Goal: Find specific page/section: Find specific page/section

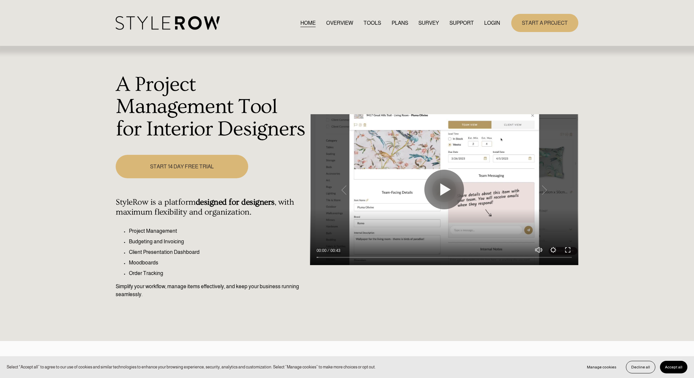
click at [491, 26] on link "LOGIN" at bounding box center [492, 23] width 16 height 9
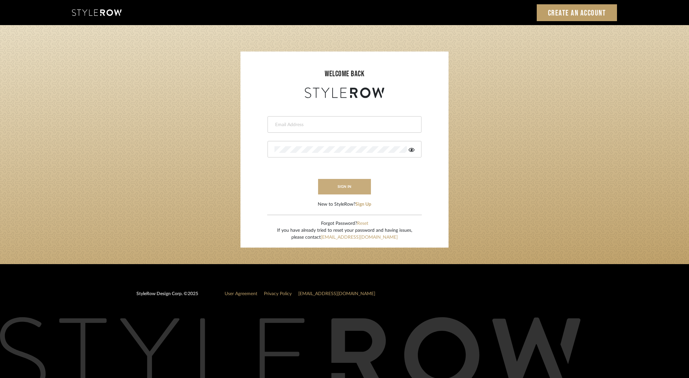
type input "dana.lewisrosedesign@gmail.com"
click at [349, 190] on button "sign in" at bounding box center [344, 187] width 53 height 16
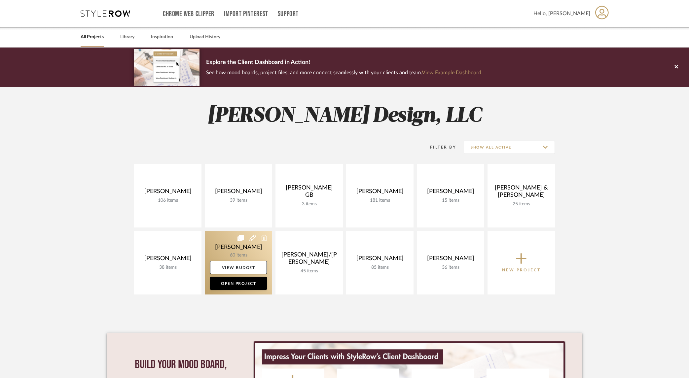
drag, startPoint x: 235, startPoint y: 247, endPoint x: 251, endPoint y: 243, distance: 16.4
click at [235, 247] on link at bounding box center [238, 263] width 67 height 64
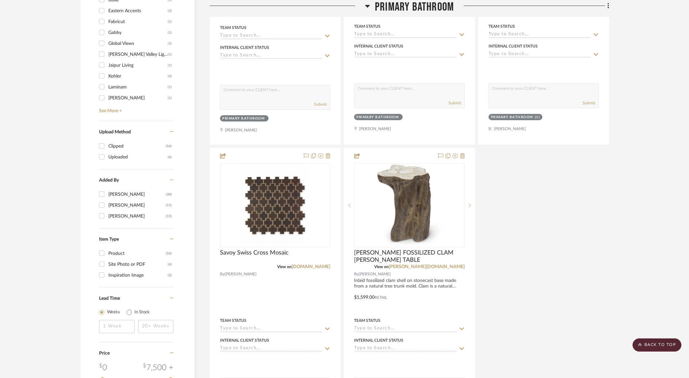
scroll to position [803, 0]
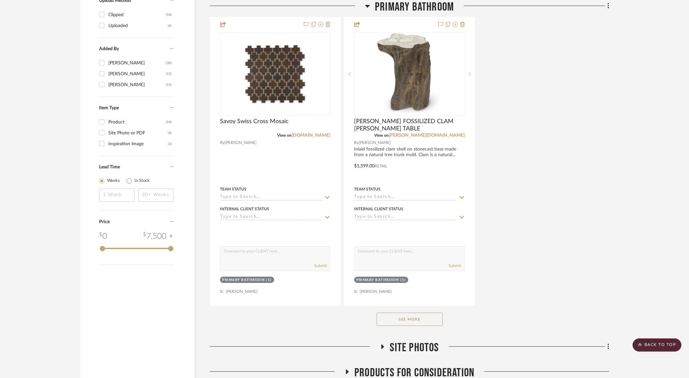
drag, startPoint x: 407, startPoint y: 320, endPoint x: 413, endPoint y: 319, distance: 5.7
click at [410, 319] on button "See More" at bounding box center [410, 319] width 66 height 13
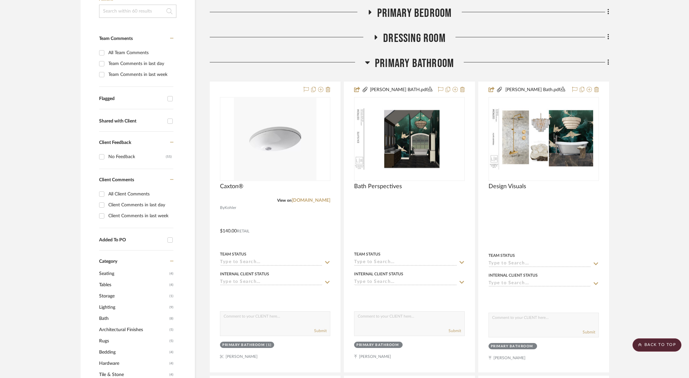
scroll to position [0, 0]
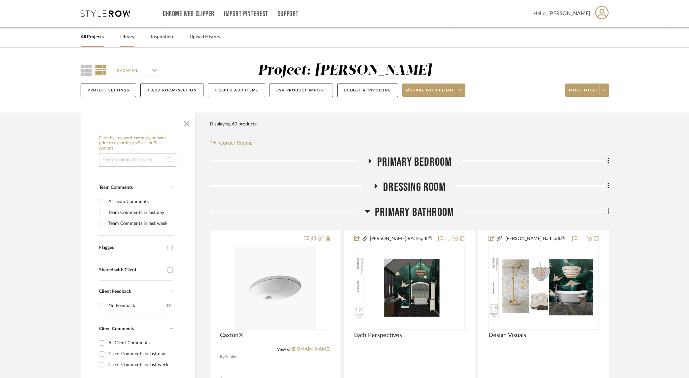
click at [125, 38] on link "Library" at bounding box center [127, 37] width 14 height 9
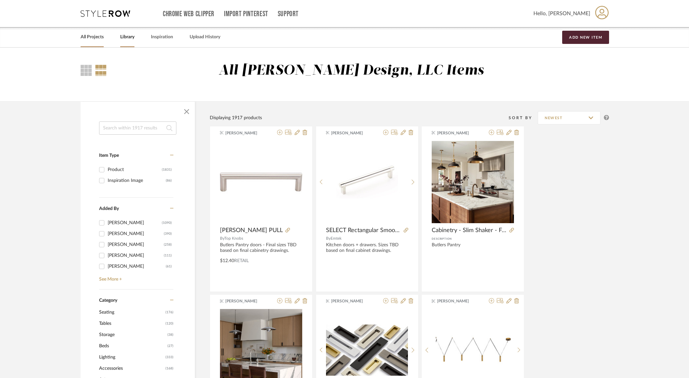
click at [91, 39] on link "All Projects" at bounding box center [92, 37] width 23 height 9
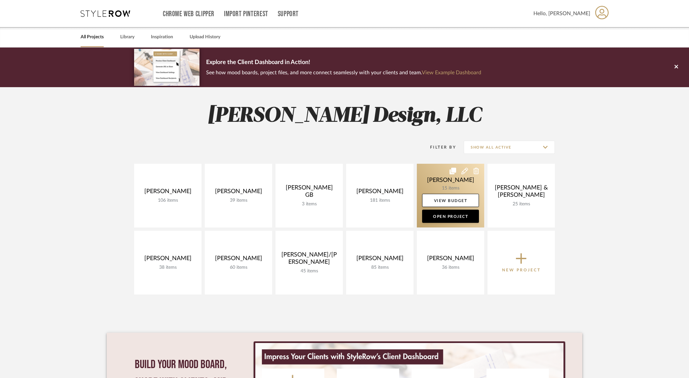
click at [444, 182] on link at bounding box center [450, 196] width 67 height 64
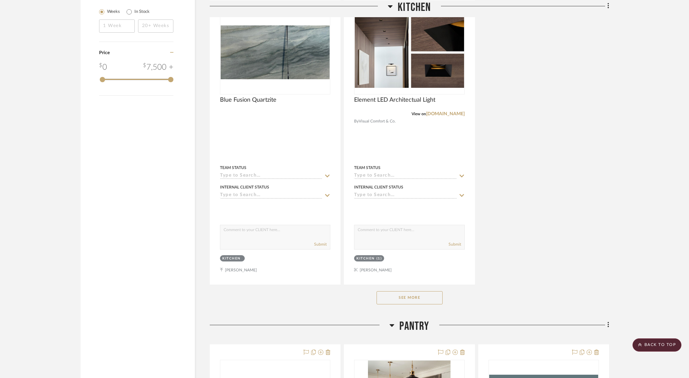
scroll to position [803, 0]
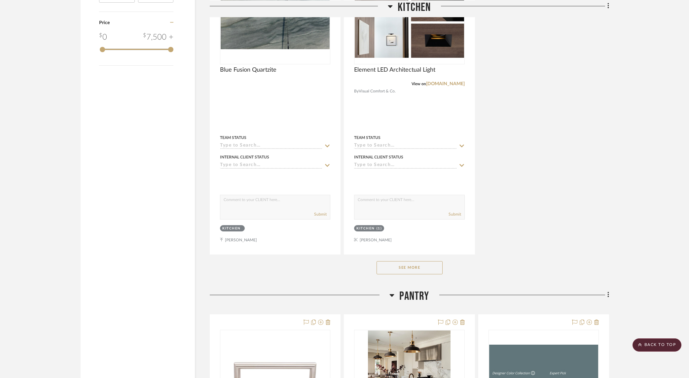
click at [396, 267] on button "See More" at bounding box center [410, 267] width 66 height 13
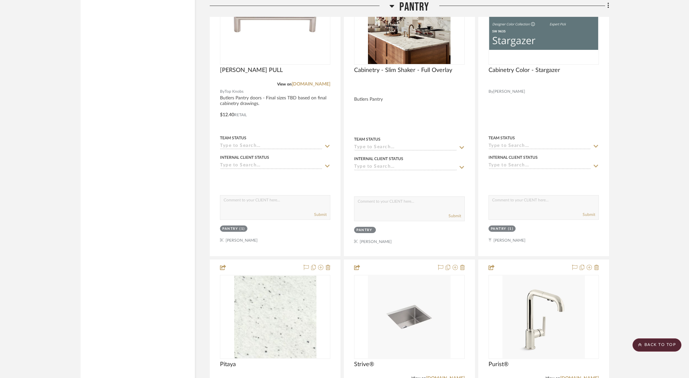
scroll to position [1104, 0]
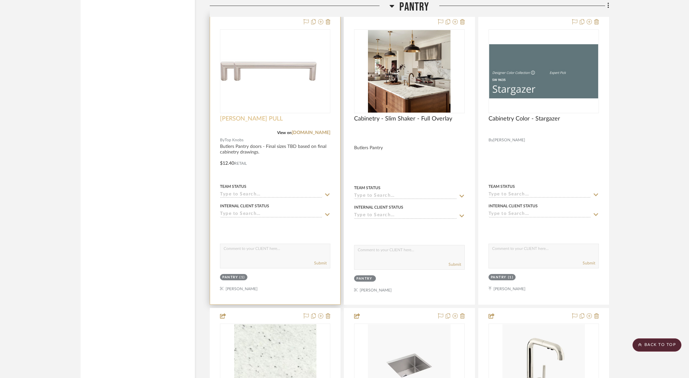
click at [232, 117] on span "[PERSON_NAME] PULL" at bounding box center [251, 118] width 63 height 7
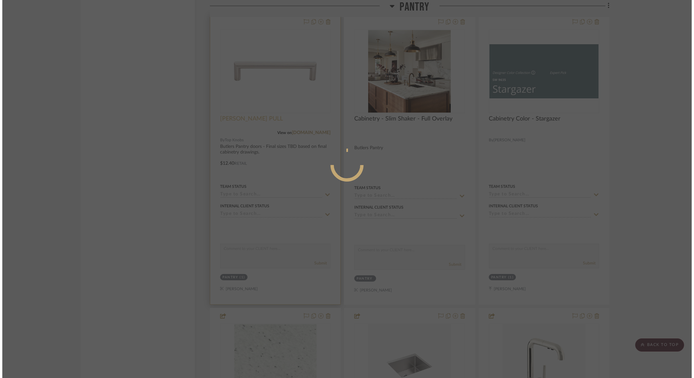
scroll to position [0, 0]
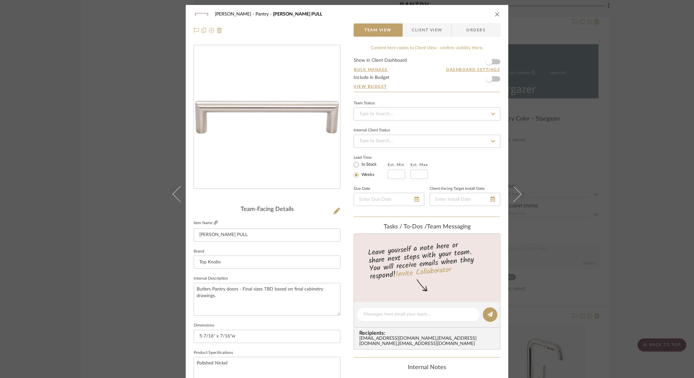
click at [214, 222] on icon at bounding box center [216, 223] width 4 height 4
drag, startPoint x: 137, startPoint y: 112, endPoint x: 154, endPoint y: 111, distance: 16.9
click at [137, 112] on div "[PERSON_NAME] Pantry [PERSON_NAME] PULL Team View Client View Orders Team-Facin…" at bounding box center [347, 189] width 694 height 378
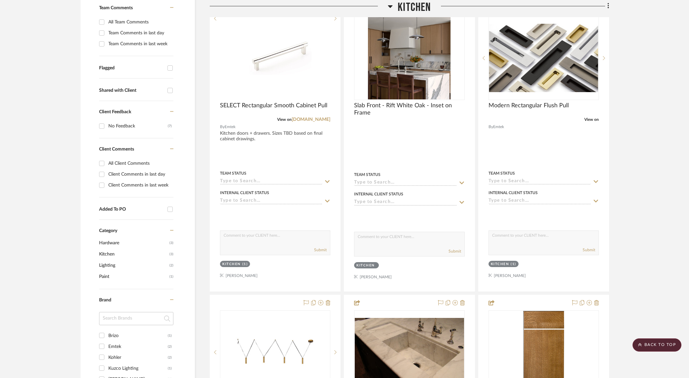
scroll to position [137, 0]
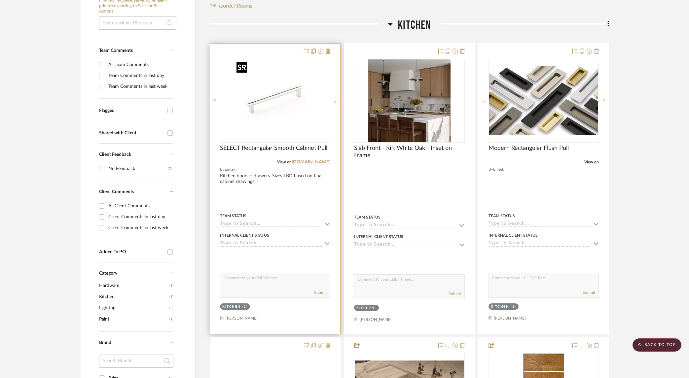
click at [263, 103] on img "0" at bounding box center [275, 100] width 83 height 83
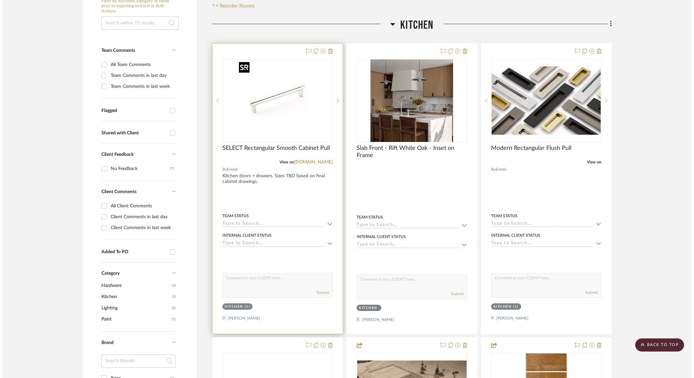
scroll to position [0, 0]
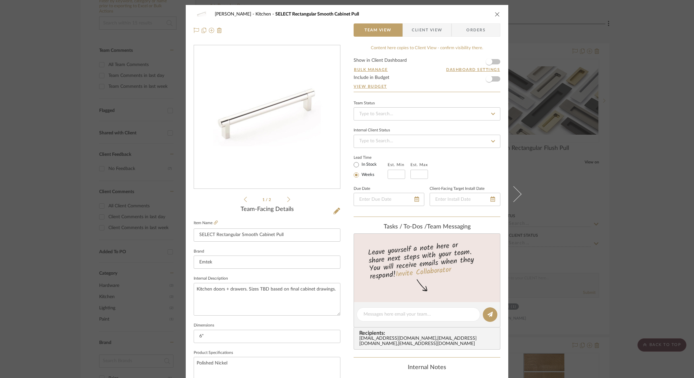
click at [287, 198] on icon at bounding box center [288, 199] width 3 height 5
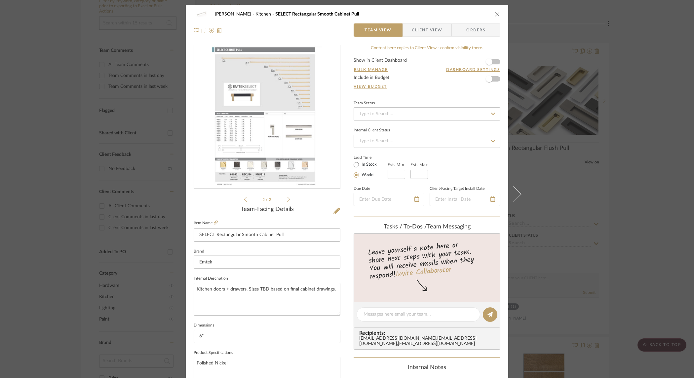
click at [241, 201] on div "2 / 2" at bounding box center [267, 124] width 147 height 159
click at [214, 224] on icon at bounding box center [216, 223] width 4 height 4
click at [244, 198] on icon at bounding box center [245, 200] width 3 height 6
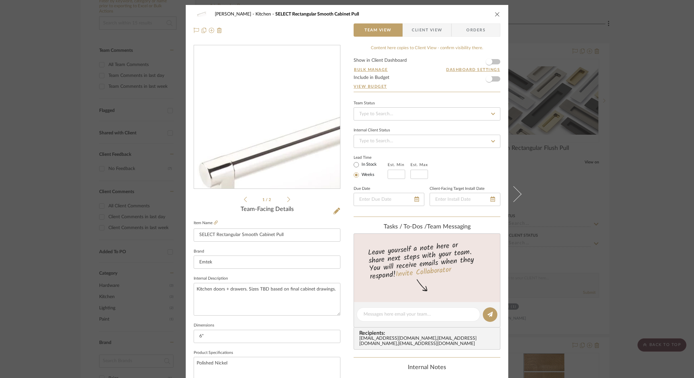
click at [238, 104] on img "0" at bounding box center [266, 117] width 143 height 143
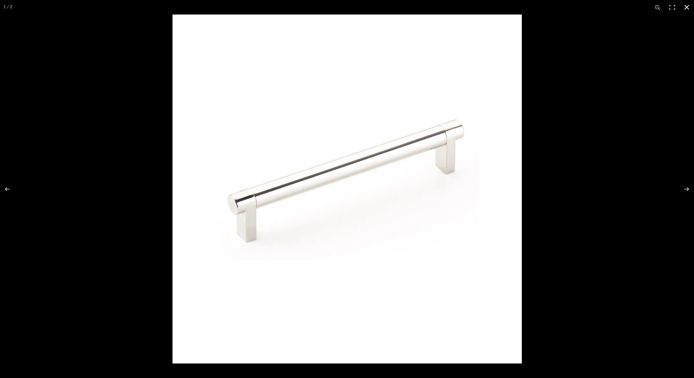
click at [151, 74] on div at bounding box center [347, 189] width 694 height 378
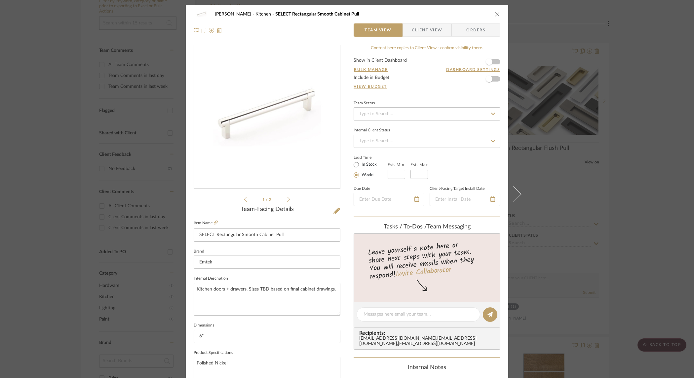
click at [74, 57] on div "[PERSON_NAME] Kitchen SELECT Rectangular Smooth Cabinet Pull Team View Client V…" at bounding box center [347, 189] width 694 height 378
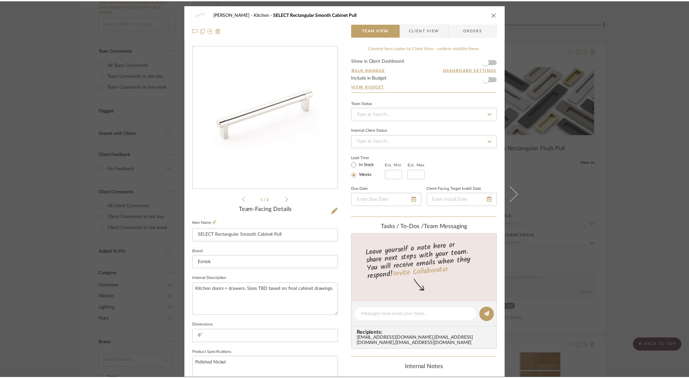
scroll to position [137, 0]
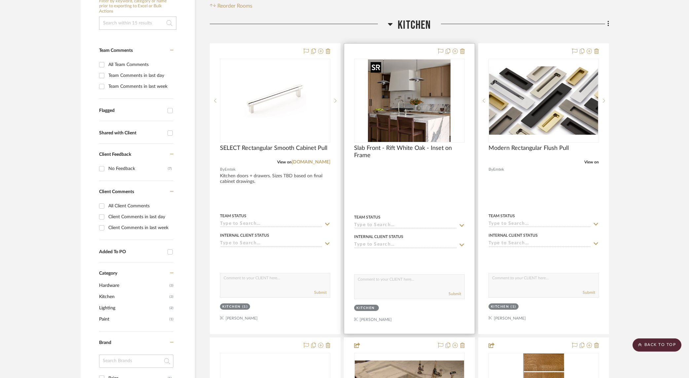
click at [419, 112] on img "0" at bounding box center [409, 100] width 83 height 83
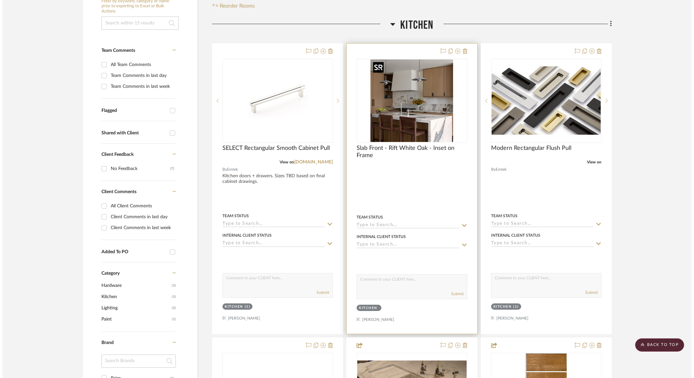
scroll to position [0, 0]
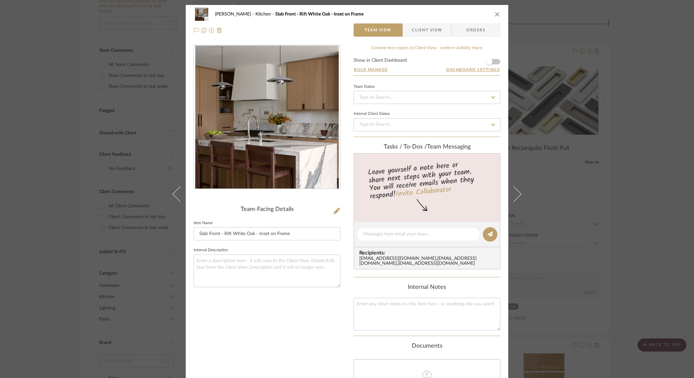
click at [295, 107] on img "0" at bounding box center [266, 117] width 143 height 143
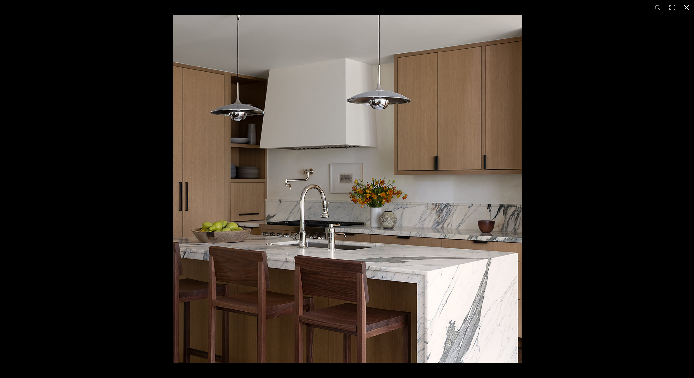
click at [99, 87] on div at bounding box center [347, 189] width 694 height 378
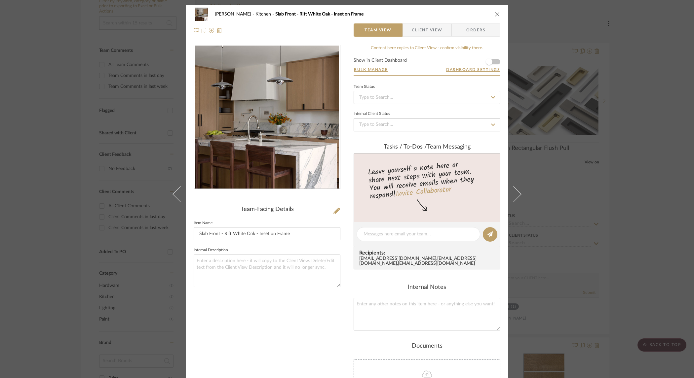
click at [55, 97] on div "[PERSON_NAME] Kitchen Slab Front - Rift White Oak - Inset on Frame Team View Cl…" at bounding box center [347, 189] width 694 height 378
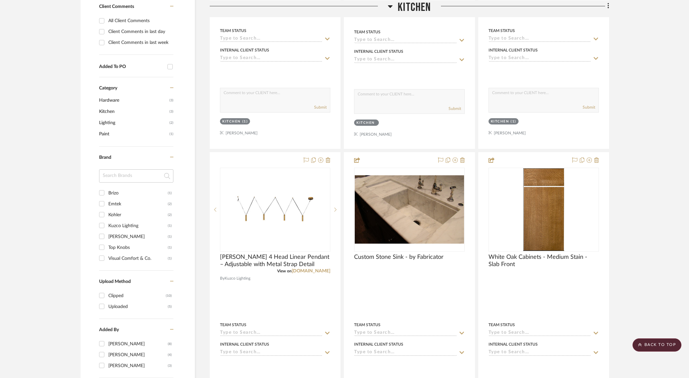
scroll to position [188, 0]
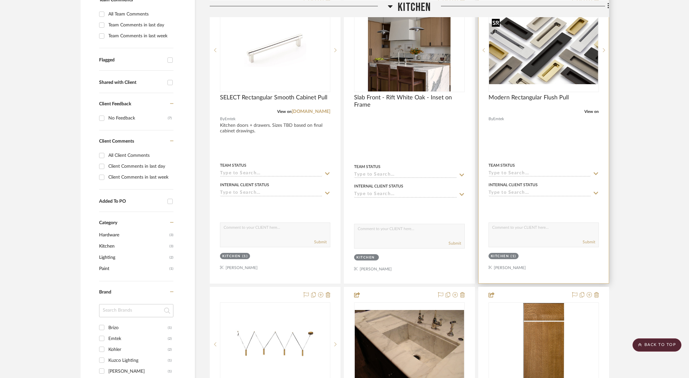
click at [573, 76] on img "0" at bounding box center [543, 50] width 109 height 68
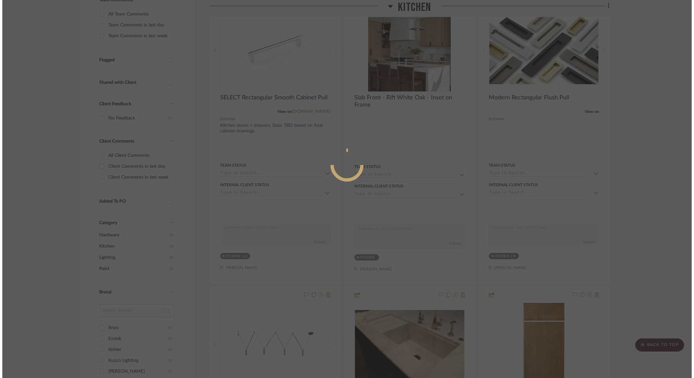
scroll to position [0, 0]
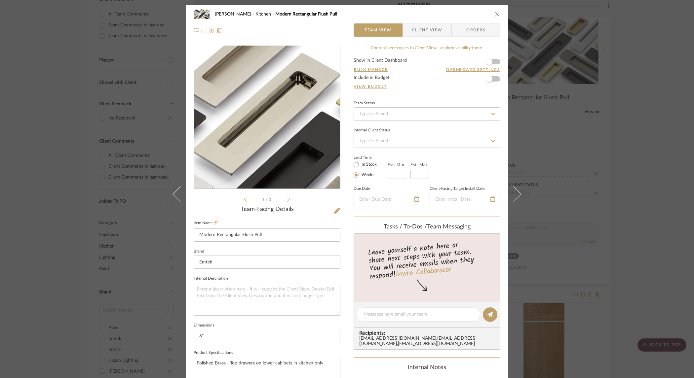
click at [271, 74] on img "0" at bounding box center [267, 117] width 146 height 91
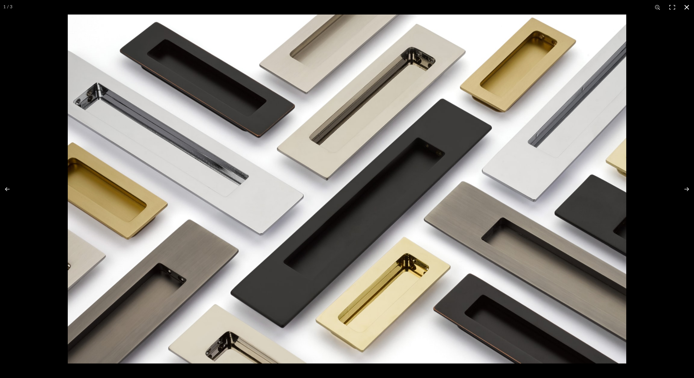
click at [45, 37] on div at bounding box center [347, 189] width 694 height 378
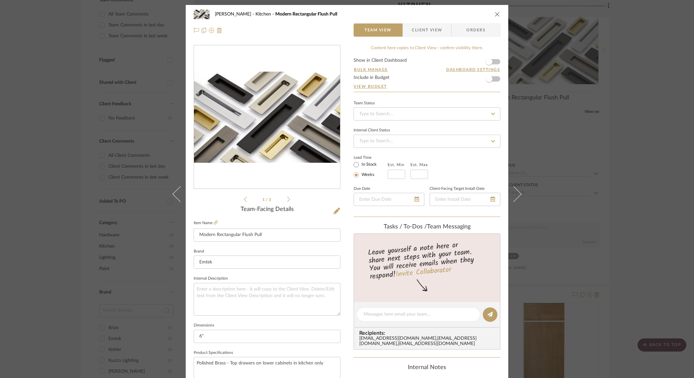
click at [650, 107] on div "[PERSON_NAME] Kitchen Modern Rectangular Flush Pull Team View Client View Order…" at bounding box center [347, 189] width 694 height 378
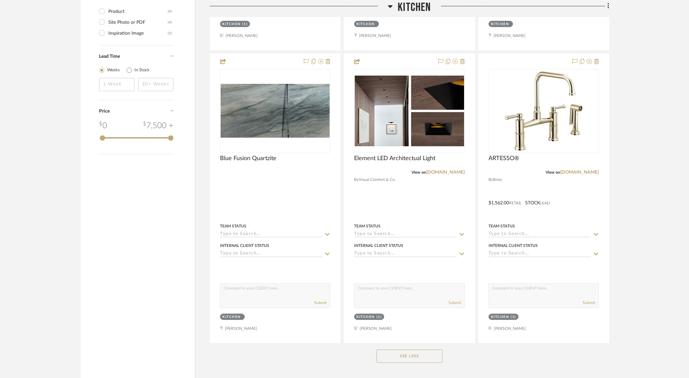
scroll to position [733, 0]
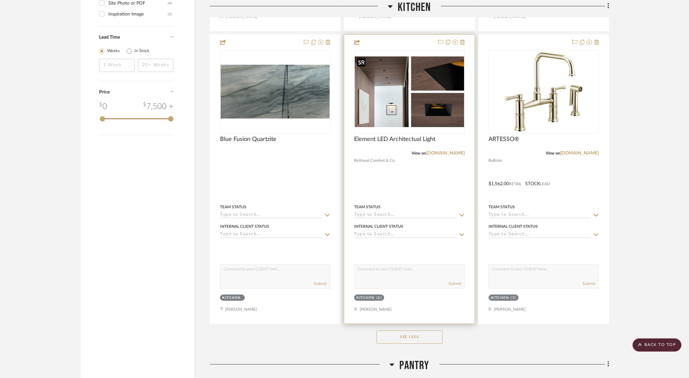
click at [0, 0] on img at bounding box center [0, 0] width 0 height 0
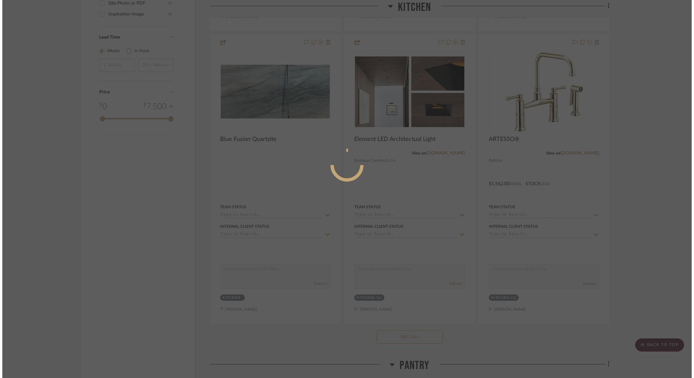
scroll to position [0, 0]
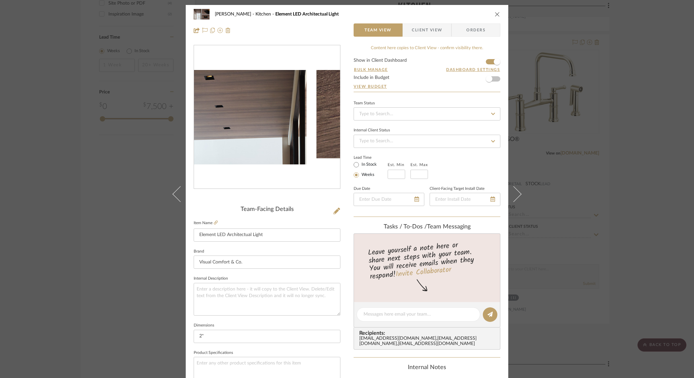
click at [250, 102] on img "0" at bounding box center [267, 117] width 146 height 95
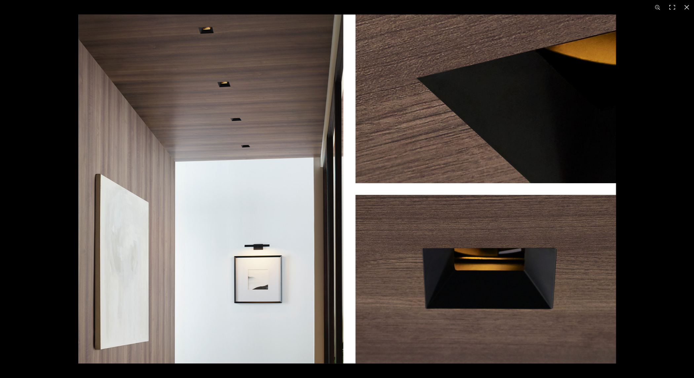
click at [217, 73] on img at bounding box center [347, 189] width 538 height 349
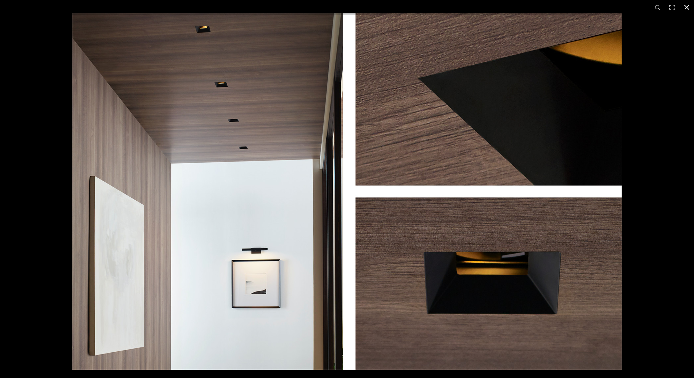
click at [5, 86] on div at bounding box center [347, 189] width 694 height 378
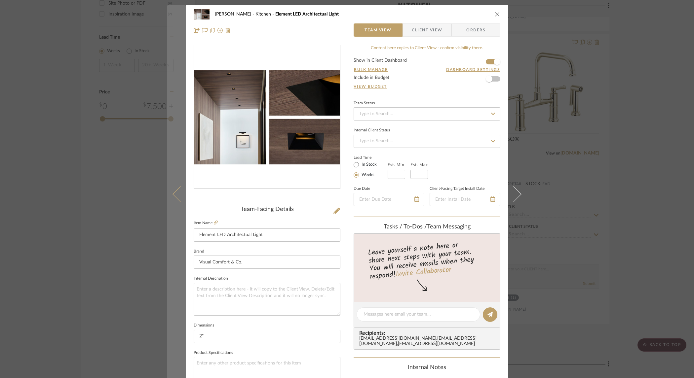
drag, startPoint x: 100, startPoint y: 159, endPoint x: 178, endPoint y: 150, distance: 78.8
click at [101, 159] on div "[PERSON_NAME] Kitchen Element LED Architectual Light Team View Client View Orde…" at bounding box center [347, 189] width 694 height 378
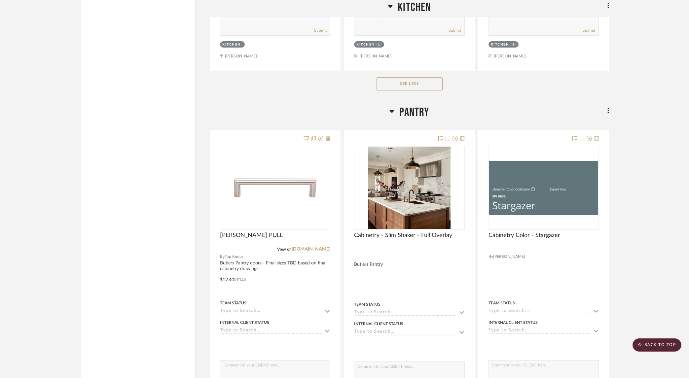
scroll to position [988, 0]
